Goal: Task Accomplishment & Management: Manage account settings

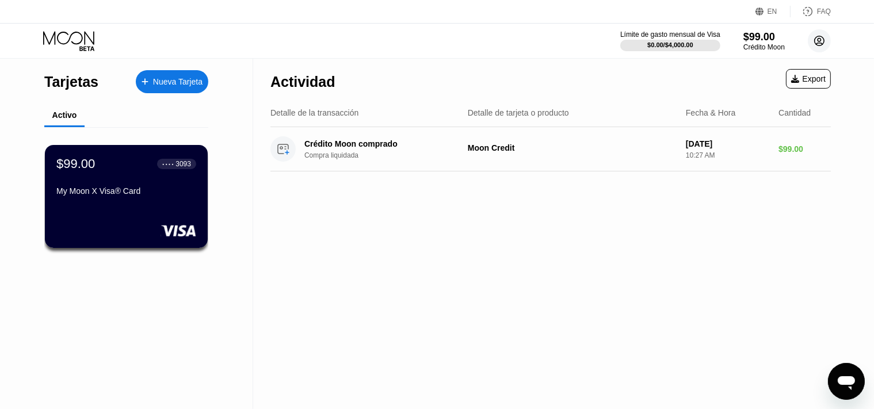
click at [821, 36] on icon at bounding box center [820, 41] width 10 height 10
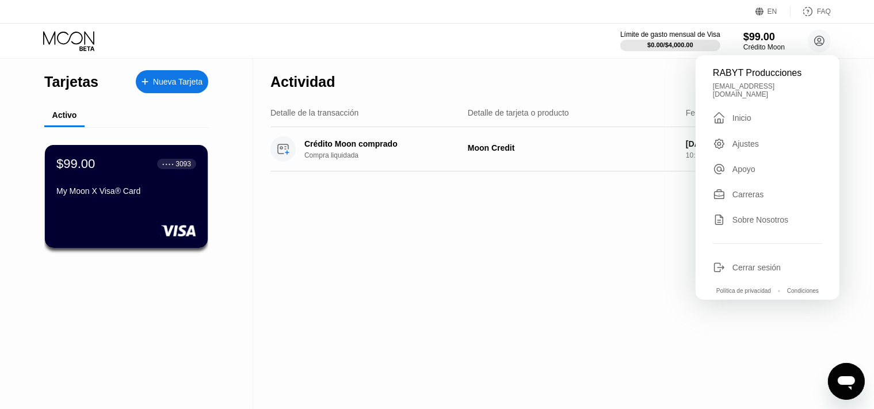
drag, startPoint x: 538, startPoint y: 229, endPoint x: 534, endPoint y: 234, distance: 6.5
click at [538, 229] on div "Actividad Export Detalle de la transacción Detalle de tarjeta o producto Fecha …" at bounding box center [550, 234] width 595 height 351
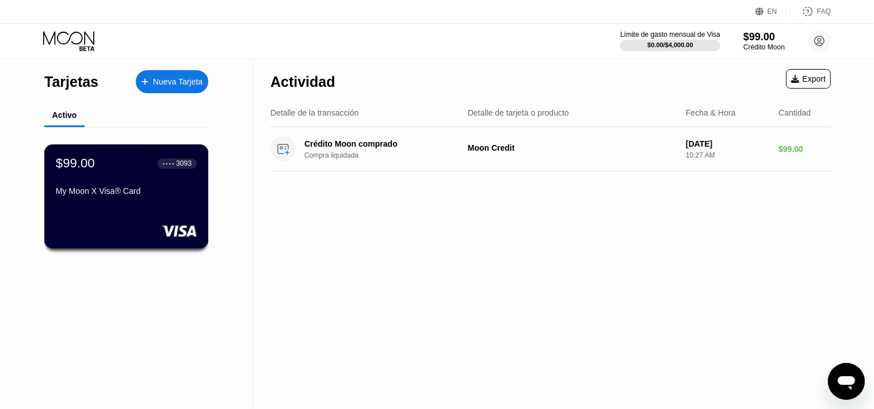
click at [152, 167] on div "$99.00 ● ● ● ● 3093" at bounding box center [126, 163] width 141 height 15
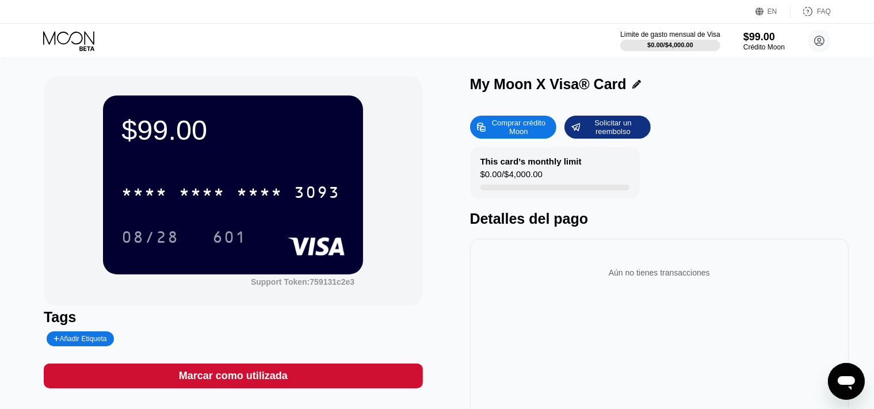
click at [516, 127] on div "Comprar crédito Moon" at bounding box center [518, 127] width 63 height 18
type input "0"
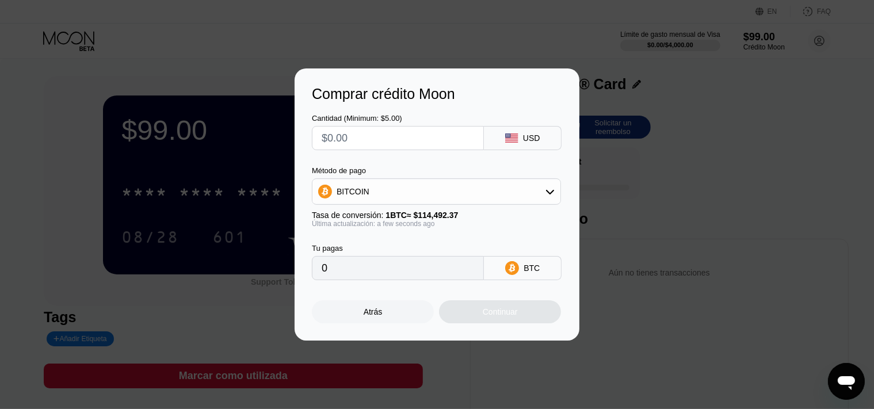
drag, startPoint x: 408, startPoint y: 136, endPoint x: 249, endPoint y: 120, distance: 159.7
click at [322, 127] on input "text" at bounding box center [398, 138] width 153 height 23
type input "$1"
type input "0.00000874"
type input "$10"
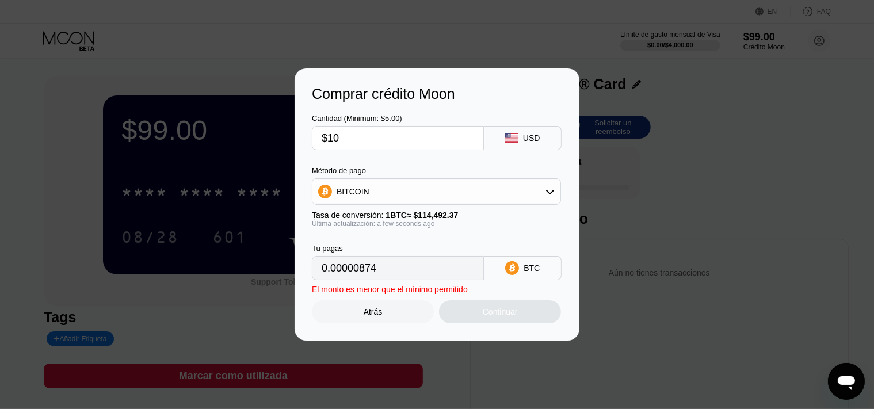
type input "0.00008735"
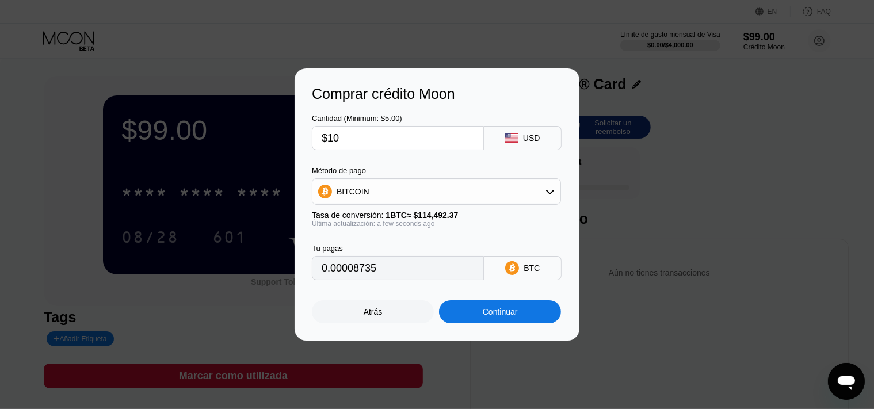
type input "$10"
click at [384, 180] on div "BITCOIN" at bounding box center [436, 191] width 249 height 26
click at [384, 190] on div "BITCOIN" at bounding box center [437, 191] width 248 height 23
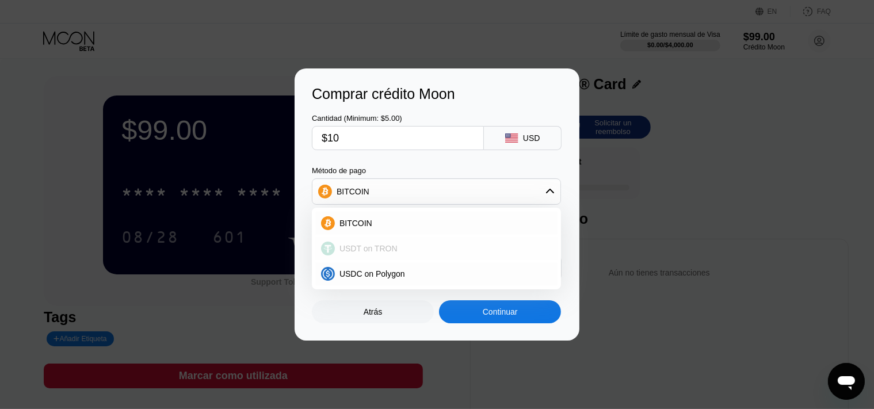
click at [378, 245] on span "USDT on TRON" at bounding box center [369, 248] width 58 height 9
type input "10.10"
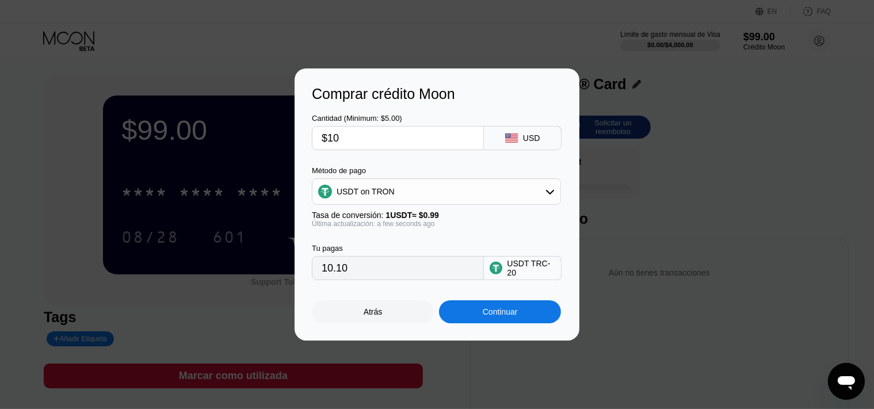
drag, startPoint x: 356, startPoint y: 277, endPoint x: 308, endPoint y: 274, distance: 47.9
click at [322, 274] on input "10.10" at bounding box center [398, 268] width 153 height 23
click at [765, 247] on div "Comprar crédito Moon Cantidad (Minimum: $5.00) $10 USD Método de pago USDT on T…" at bounding box center [437, 204] width 874 height 272
click at [379, 317] on div "Atrás" at bounding box center [373, 311] width 19 height 9
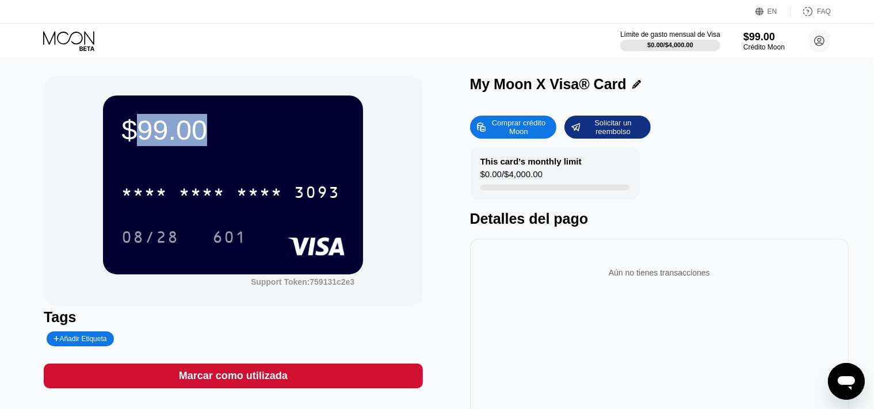
drag, startPoint x: 139, startPoint y: 129, endPoint x: 218, endPoint y: 139, distance: 79.5
click at [218, 139] on div "$99.00" at bounding box center [232, 130] width 223 height 32
click at [174, 141] on div "$99.00" at bounding box center [232, 130] width 223 height 32
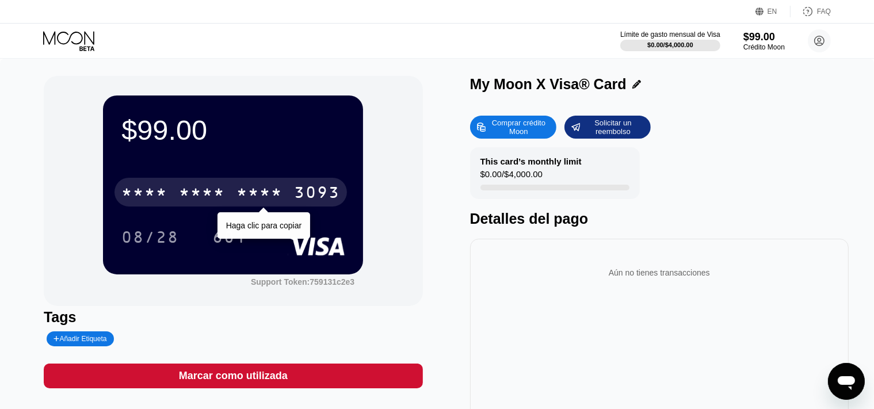
click at [174, 202] on div "* * * * * * * * * * * * 3093" at bounding box center [231, 192] width 233 height 29
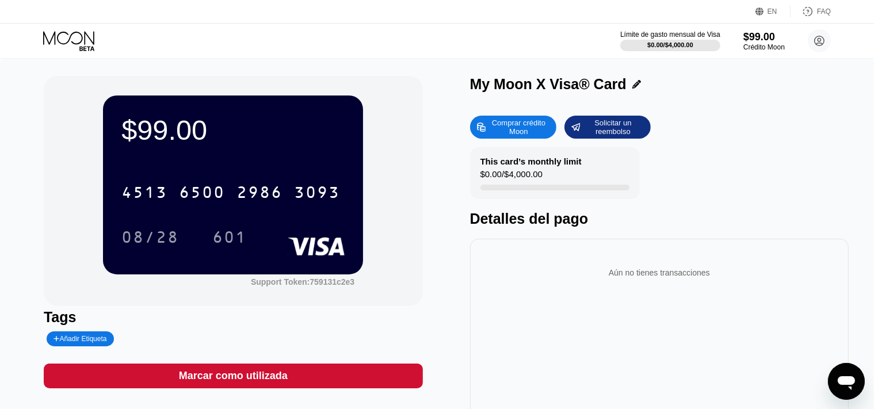
click at [54, 37] on icon at bounding box center [70, 41] width 54 height 20
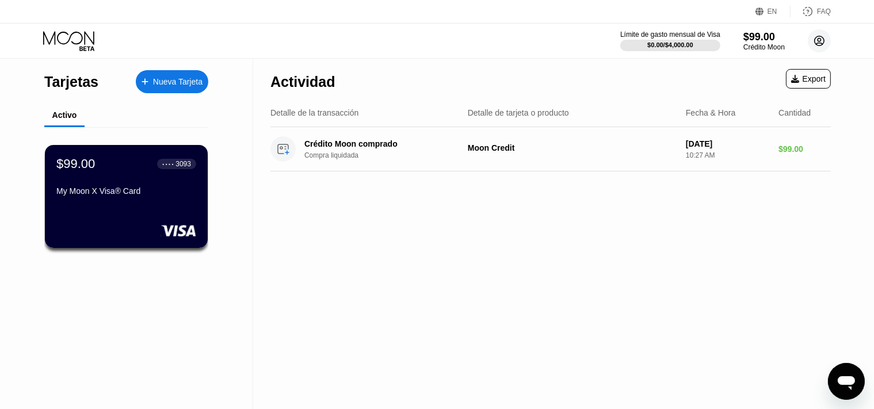
click at [824, 45] on circle at bounding box center [819, 40] width 23 height 23
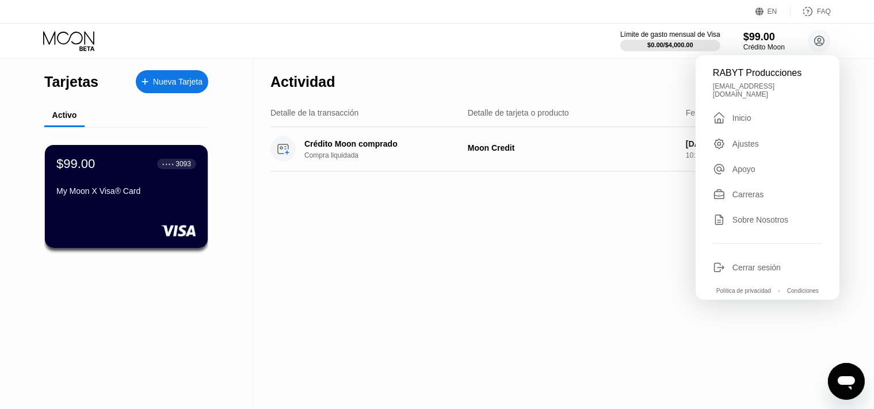
click at [475, 245] on div "Actividad Export Detalle de la transacción Detalle de tarjeta o producto Fecha …" at bounding box center [550, 234] width 595 height 351
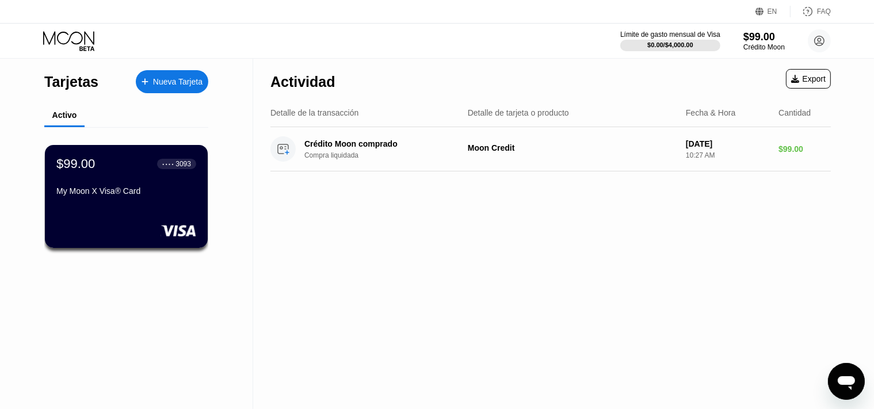
click at [81, 43] on icon at bounding box center [70, 41] width 54 height 20
click at [141, 65] on div "Tarjetas Nueva Tarjeta" at bounding box center [126, 79] width 164 height 40
click at [163, 79] on div "Nueva Tarjeta" at bounding box center [177, 82] width 49 height 10
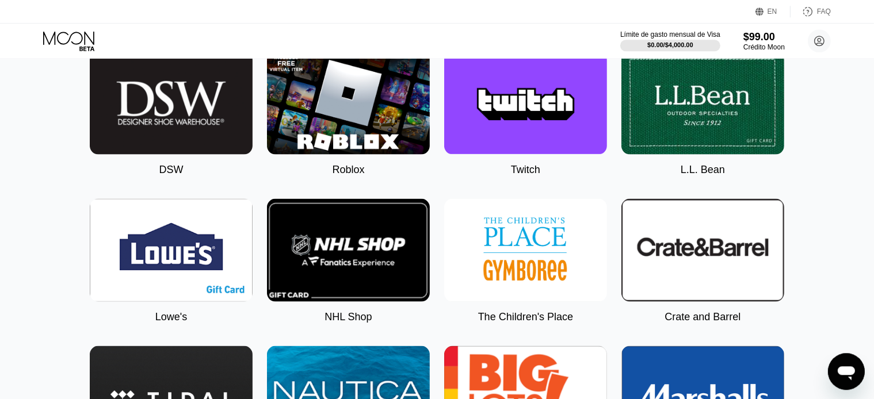
scroll to position [1540, 0]
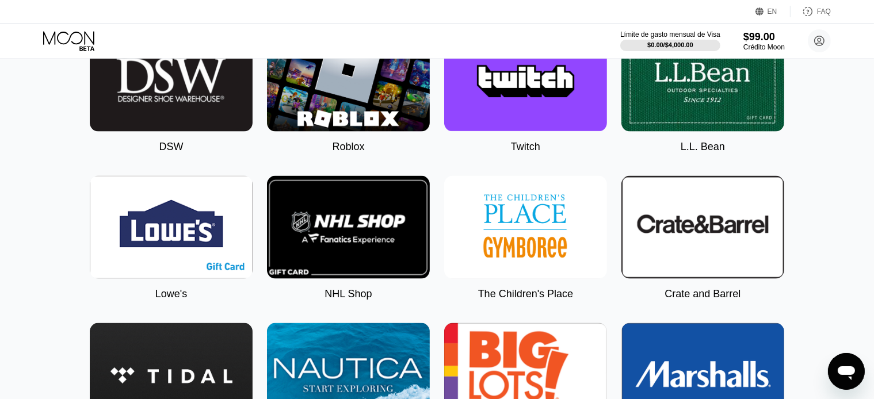
click at [502, 128] on img at bounding box center [525, 80] width 163 height 103
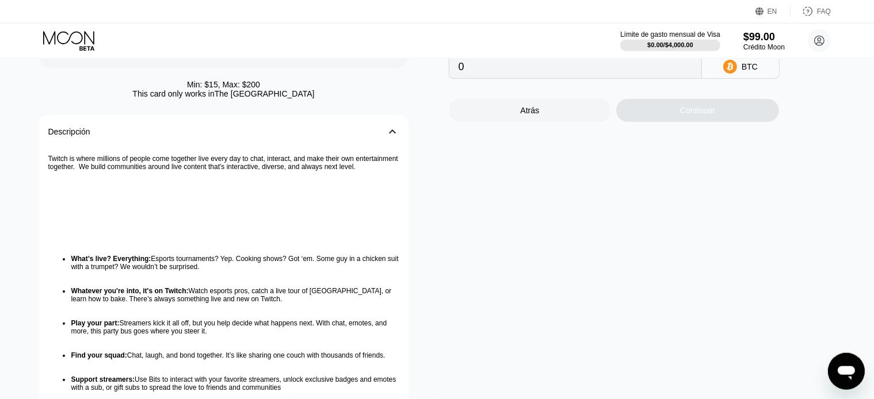
scroll to position [243, 0]
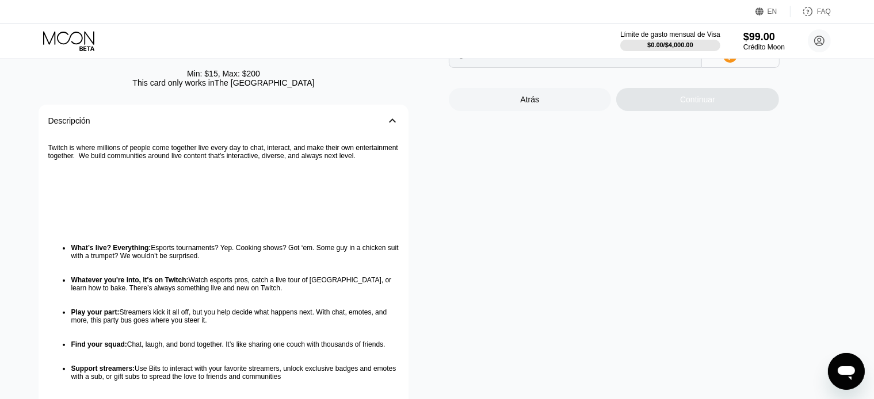
drag, startPoint x: 244, startPoint y: 86, endPoint x: 292, endPoint y: 88, distance: 48.4
click at [292, 87] on div "This card only works in [GEOGRAPHIC_DATA]" at bounding box center [223, 82] width 182 height 9
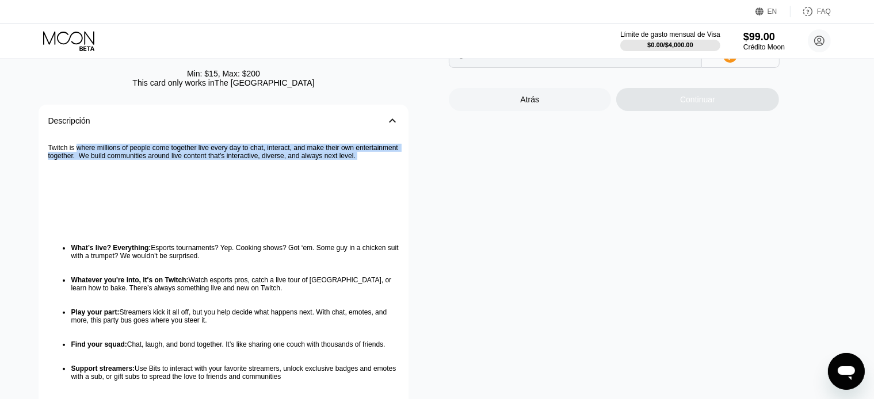
drag, startPoint x: 75, startPoint y: 151, endPoint x: 166, endPoint y: 181, distance: 95.7
click at [166, 181] on div "Twitch is where millions of people come together live every day to chat, intera…" at bounding box center [223, 275] width 351 height 277
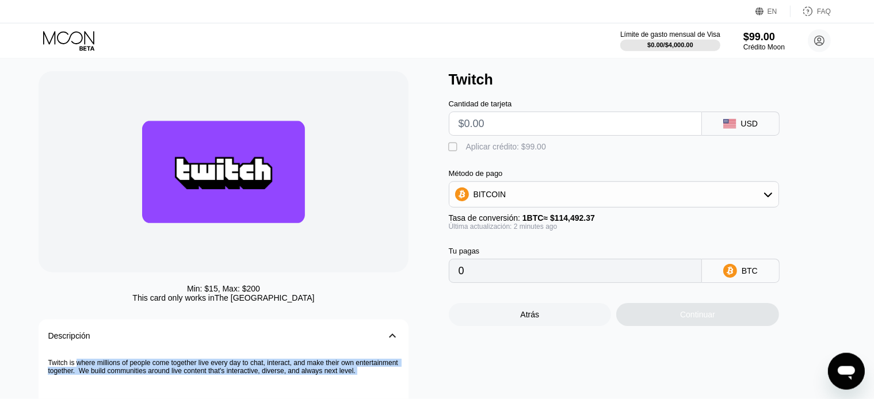
scroll to position [0, 0]
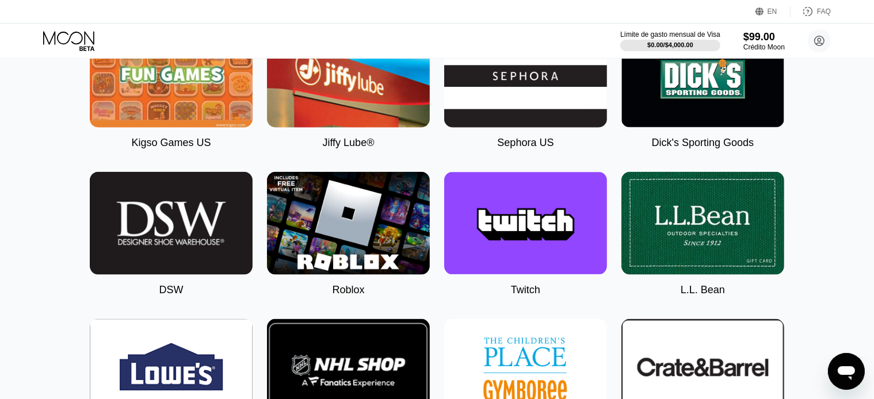
scroll to position [1621, 0]
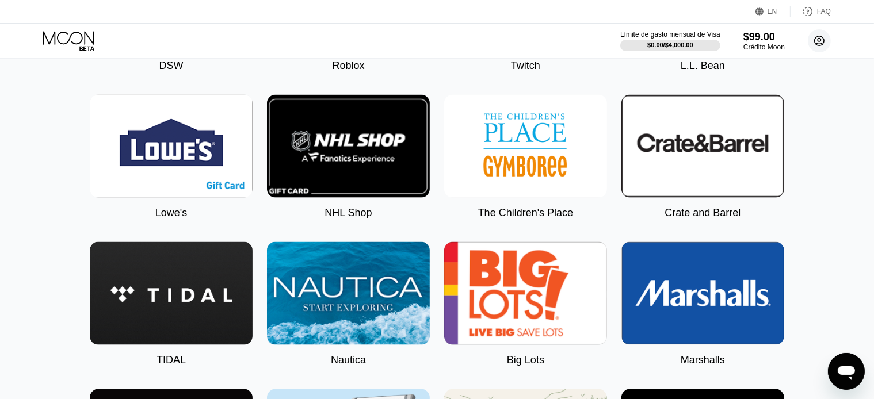
drag, startPoint x: 816, startPoint y: 46, endPoint x: 814, endPoint y: 36, distance: 10.1
click at [814, 37] on circle at bounding box center [819, 40] width 23 height 23
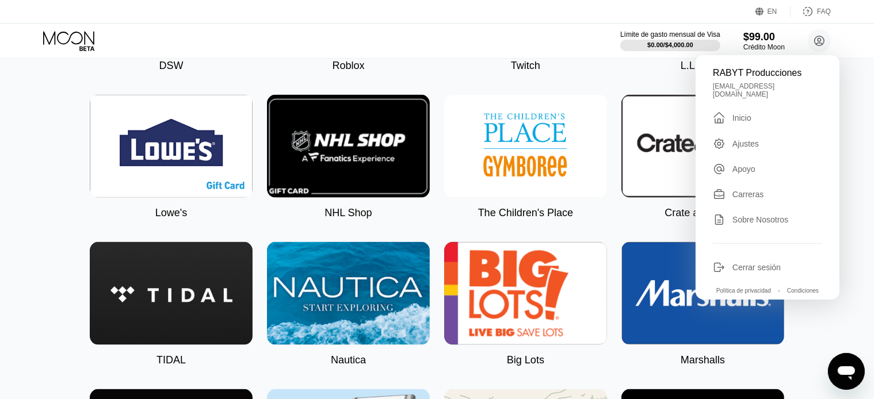
click at [729, 116] on div "" at bounding box center [723, 118] width 20 height 14
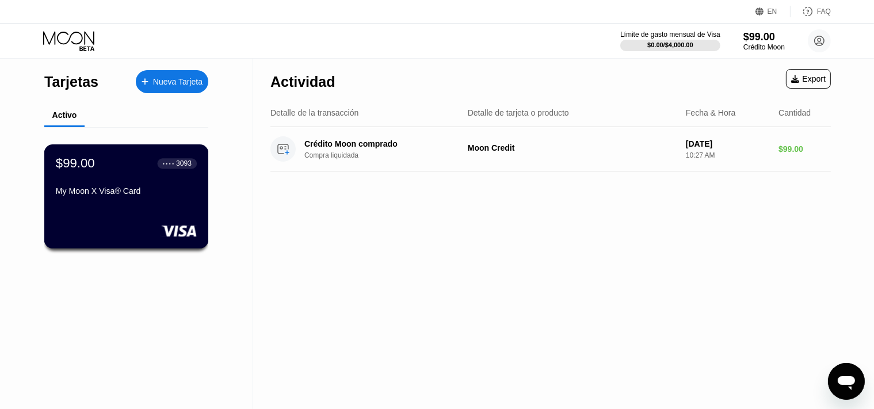
click at [167, 193] on div "My Moon X Visa® Card" at bounding box center [126, 190] width 141 height 9
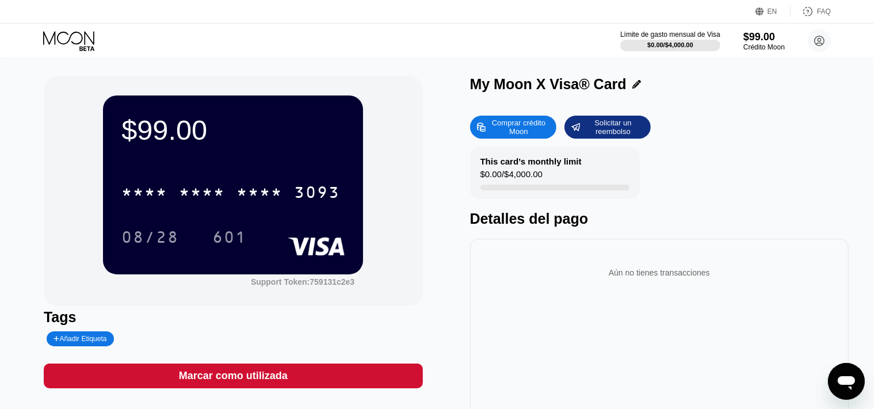
click at [618, 129] on div "Solicitar un reembolso" at bounding box center [612, 127] width 63 height 18
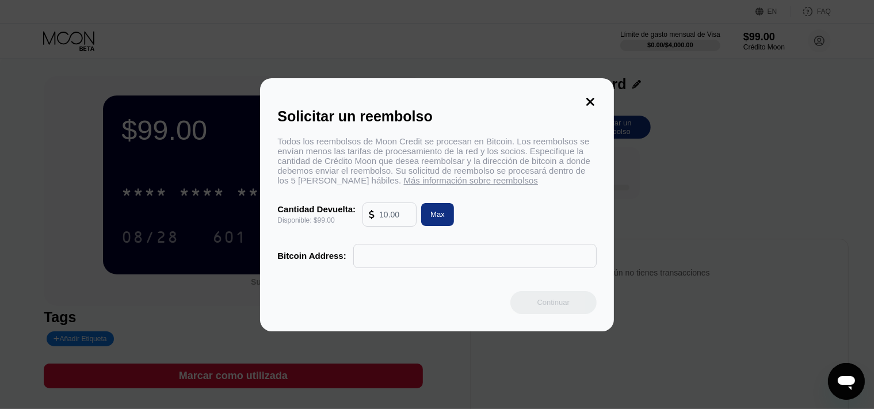
click at [386, 214] on input "text" at bounding box center [394, 214] width 31 height 23
click at [592, 96] on icon at bounding box center [590, 102] width 13 height 13
